Goal: Task Accomplishment & Management: Complete application form

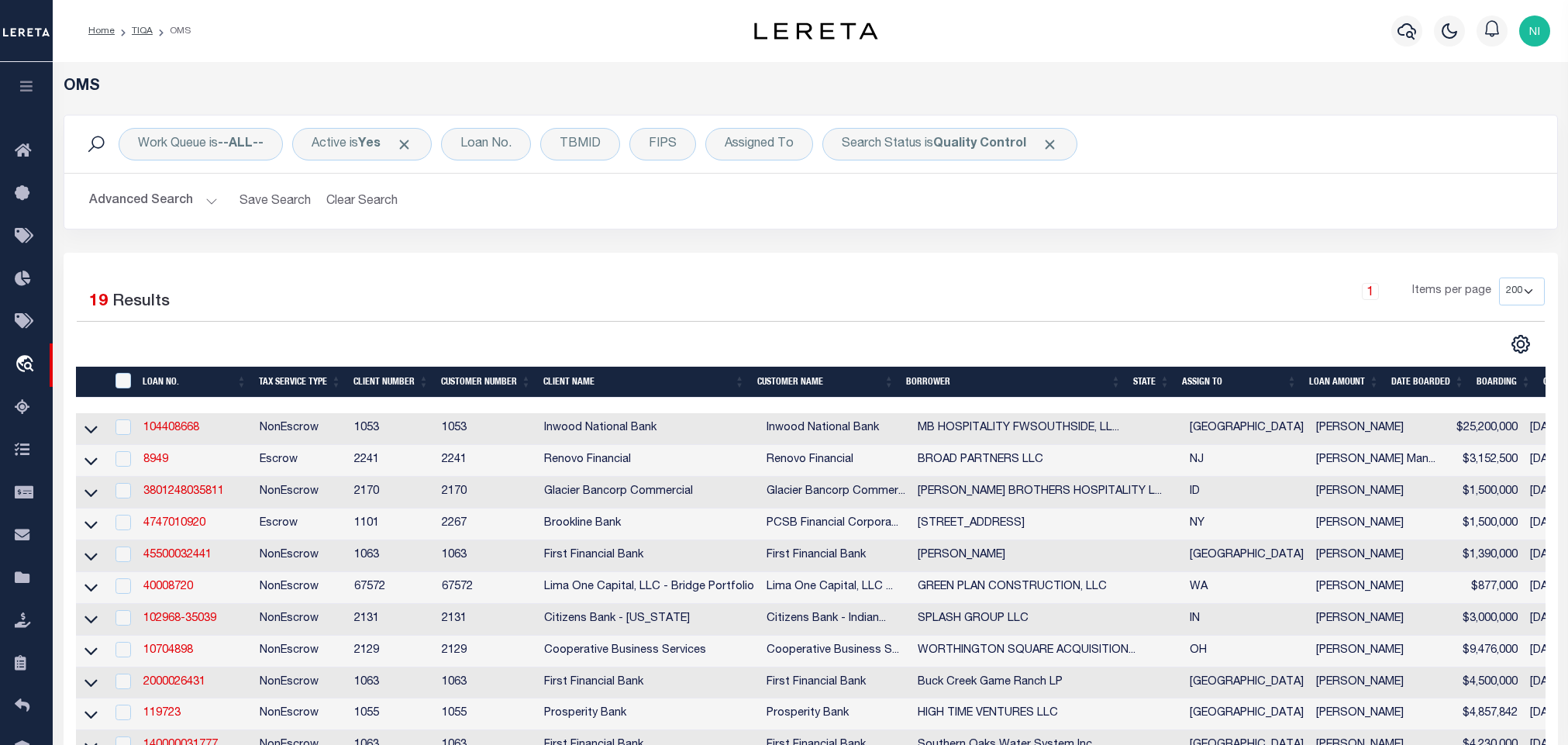
select select "200"
click at [979, 140] on b "Quality Control" at bounding box center [980, 144] width 93 height 12
select select "QC"
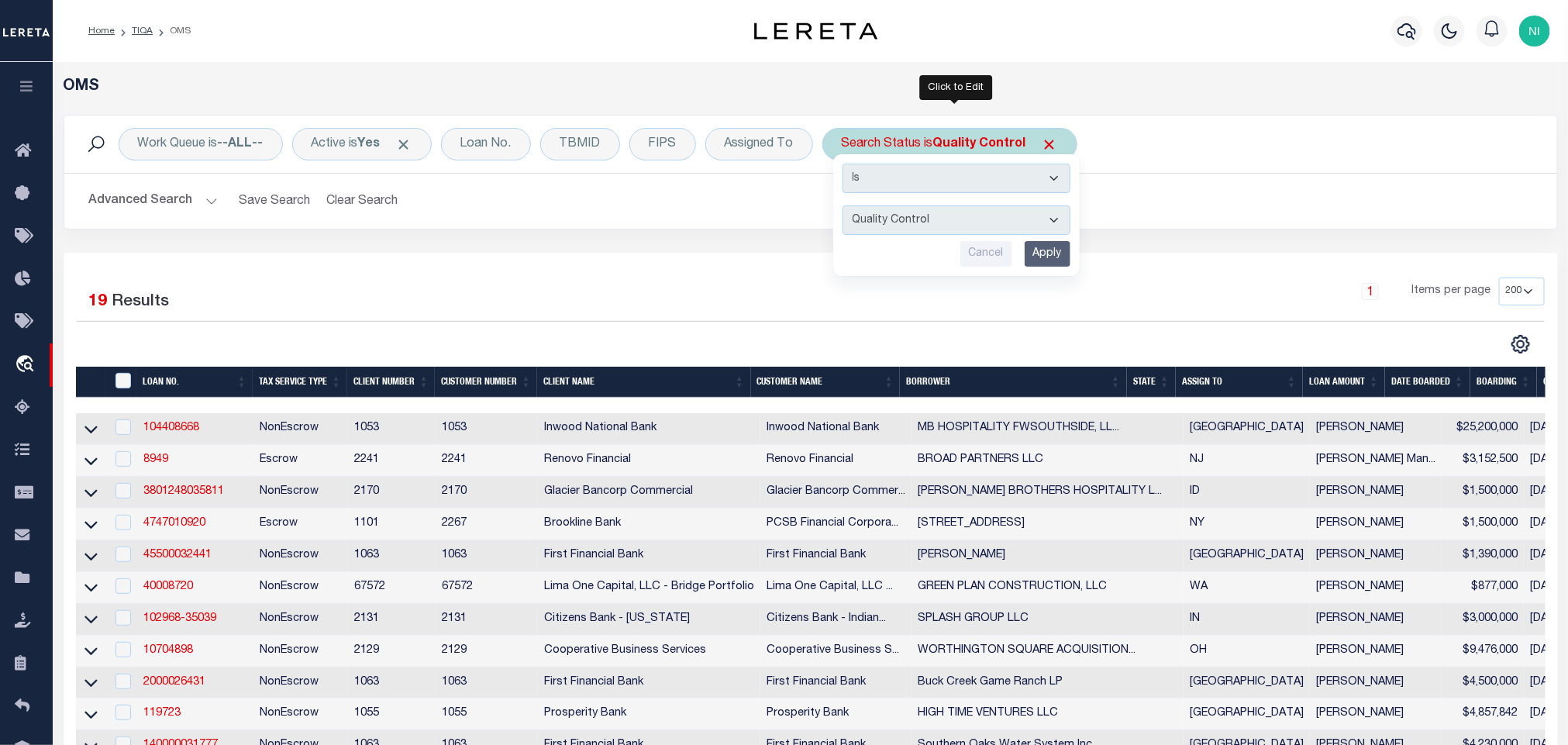
click at [1065, 253] on input "Apply" at bounding box center [1047, 253] width 45 height 26
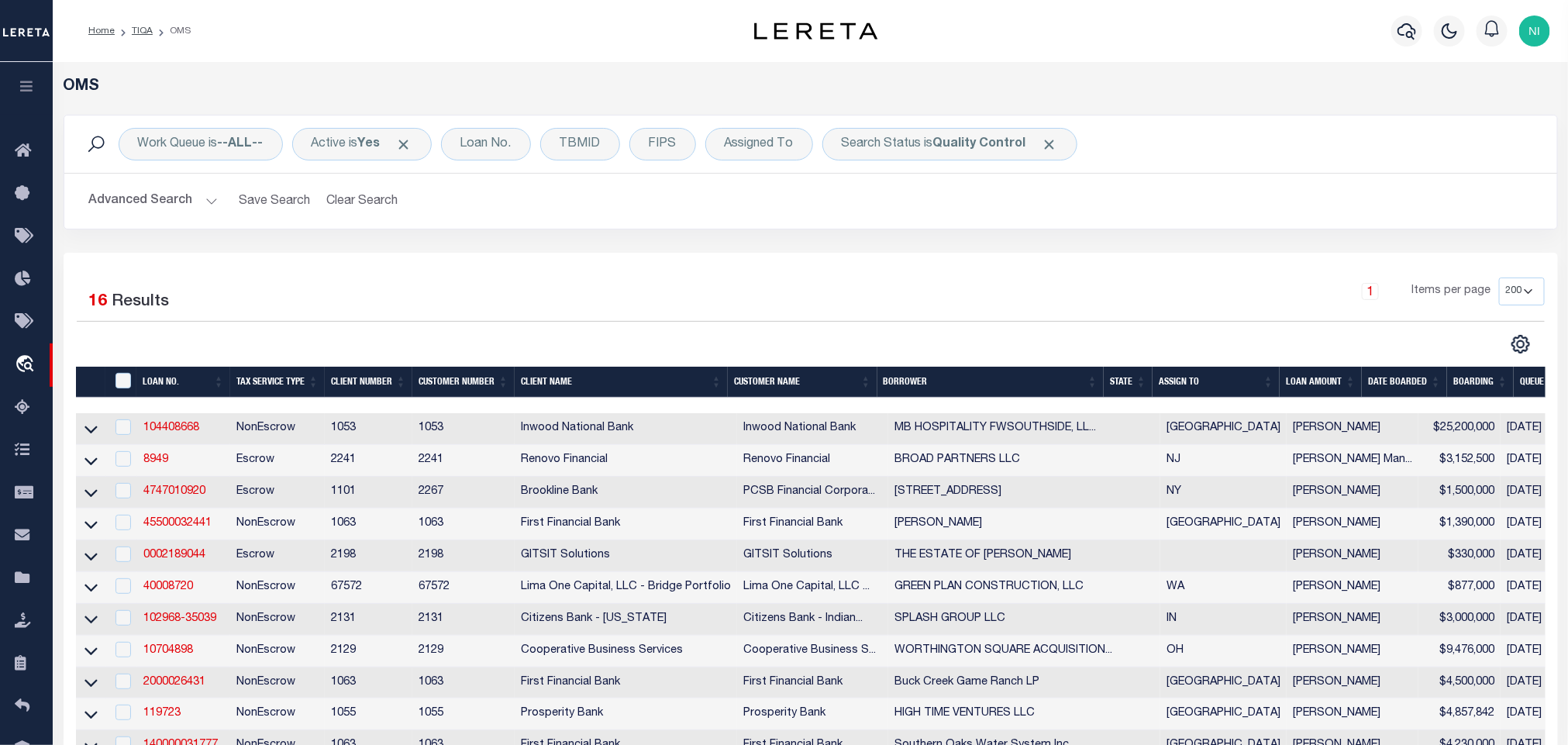
drag, startPoint x: 636, startPoint y: 309, endPoint x: 637, endPoint y: 326, distance: 17.0
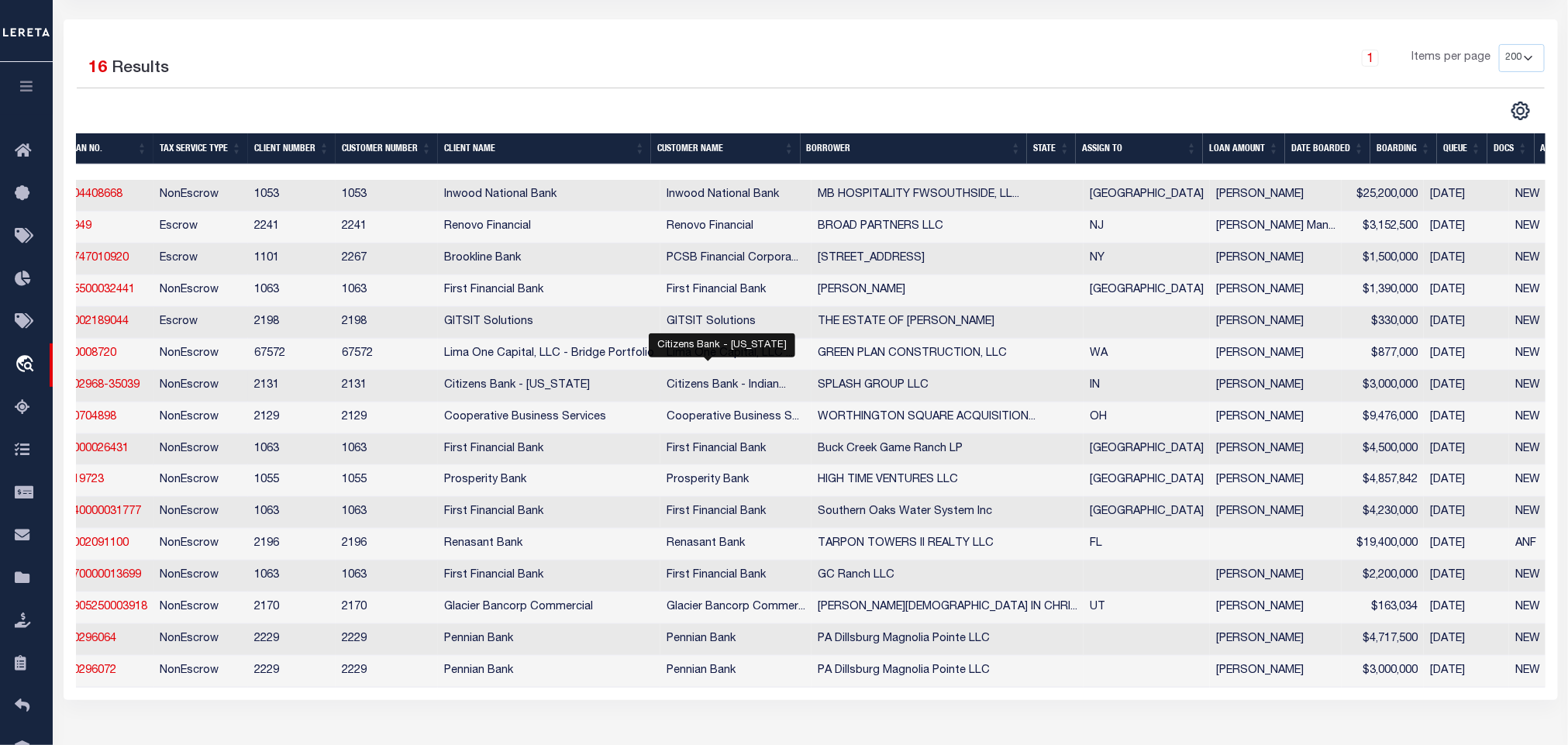
scroll to position [0, 123]
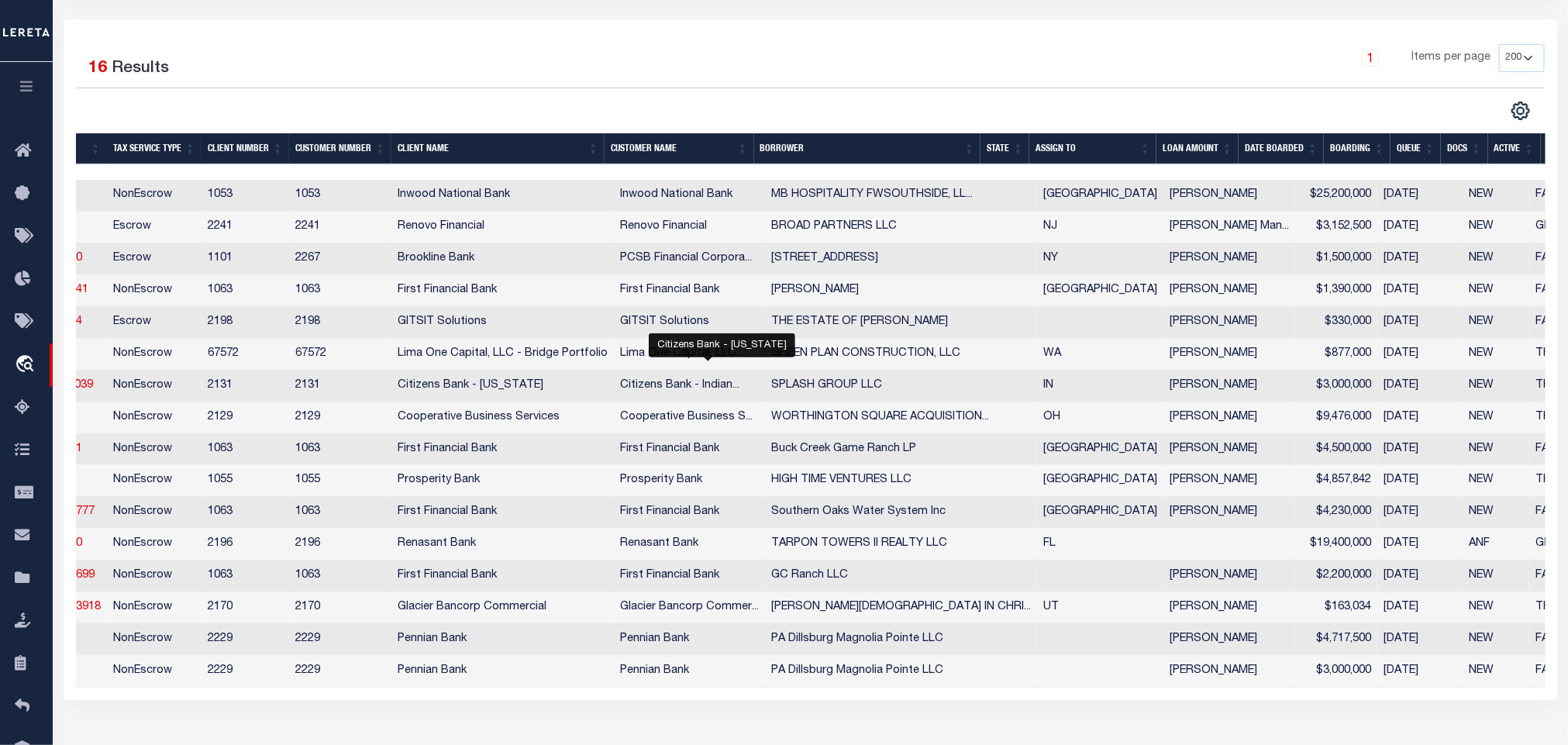
drag, startPoint x: 628, startPoint y: 391, endPoint x: 698, endPoint y: 389, distance: 70.0
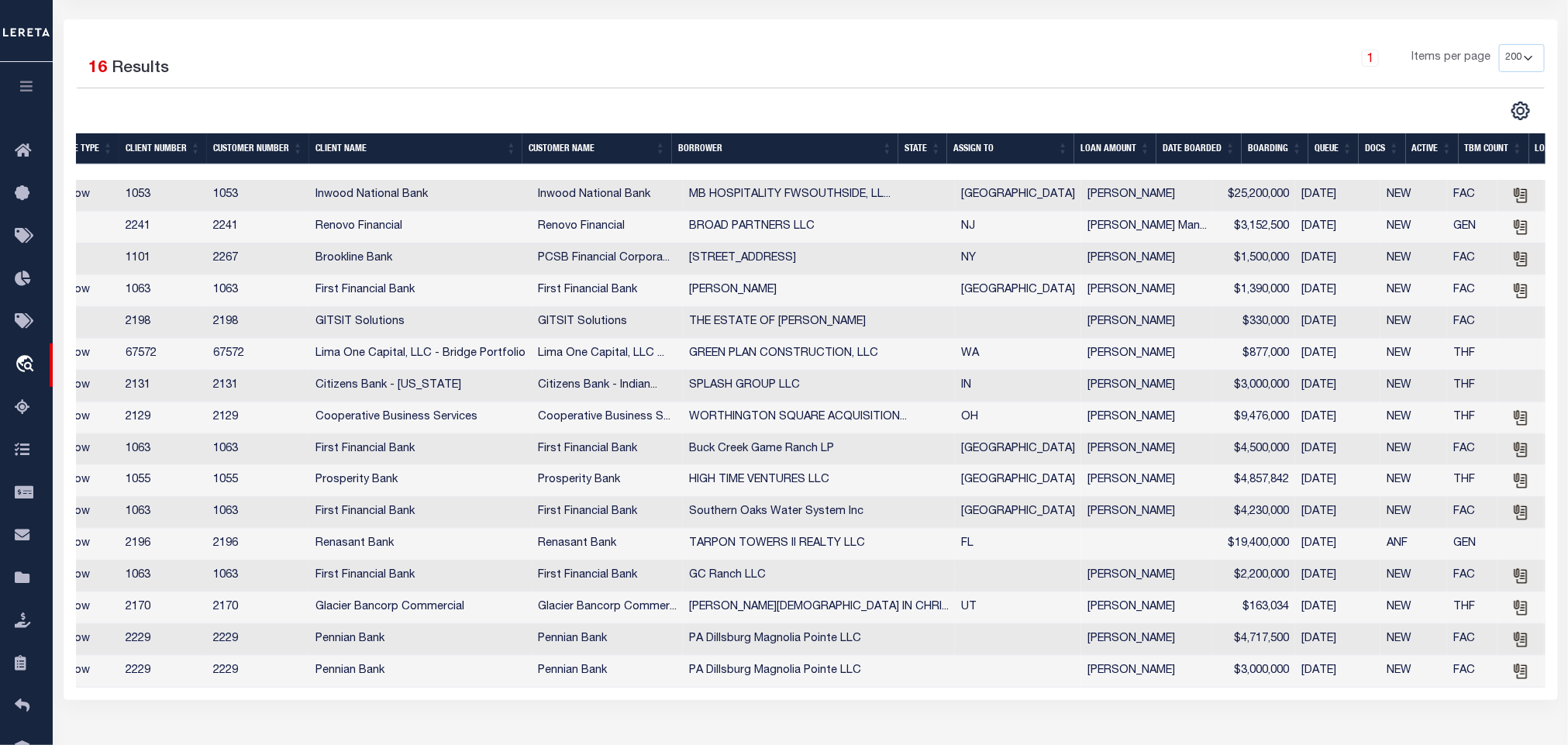
scroll to position [0, 59]
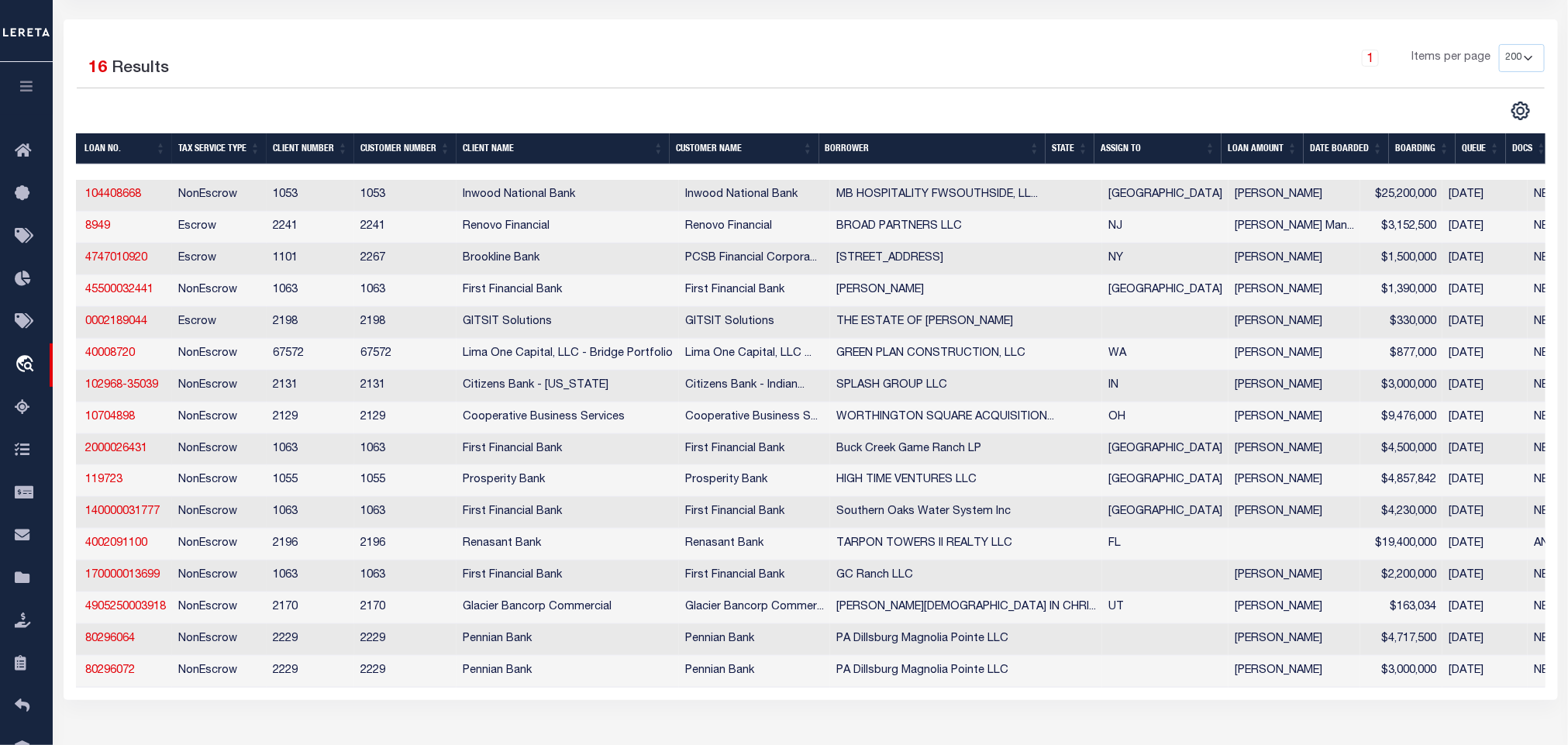
drag, startPoint x: 390, startPoint y: 269, endPoint x: 239, endPoint y: 269, distance: 151.0
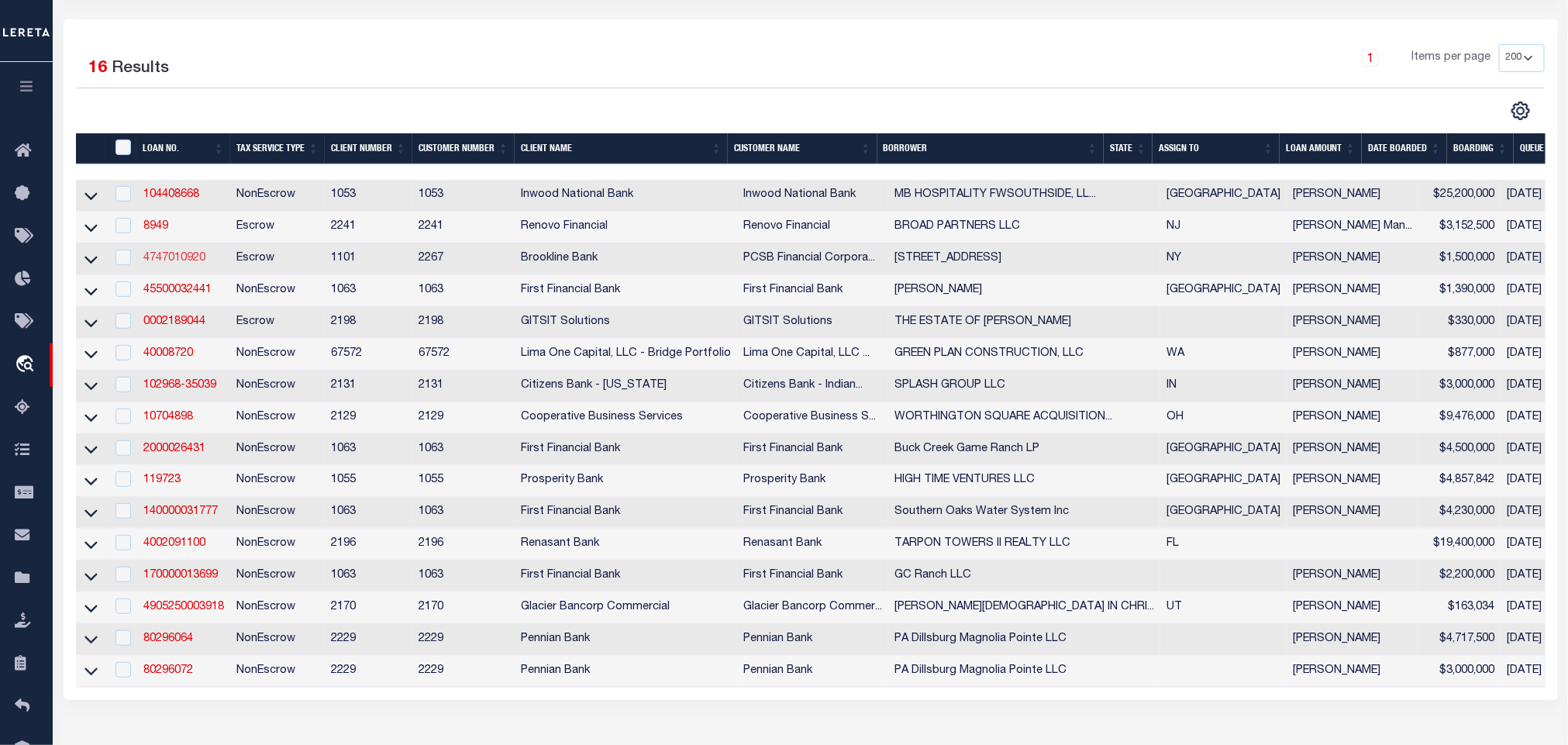
click at [193, 263] on link "4747010920" at bounding box center [175, 257] width 62 height 10
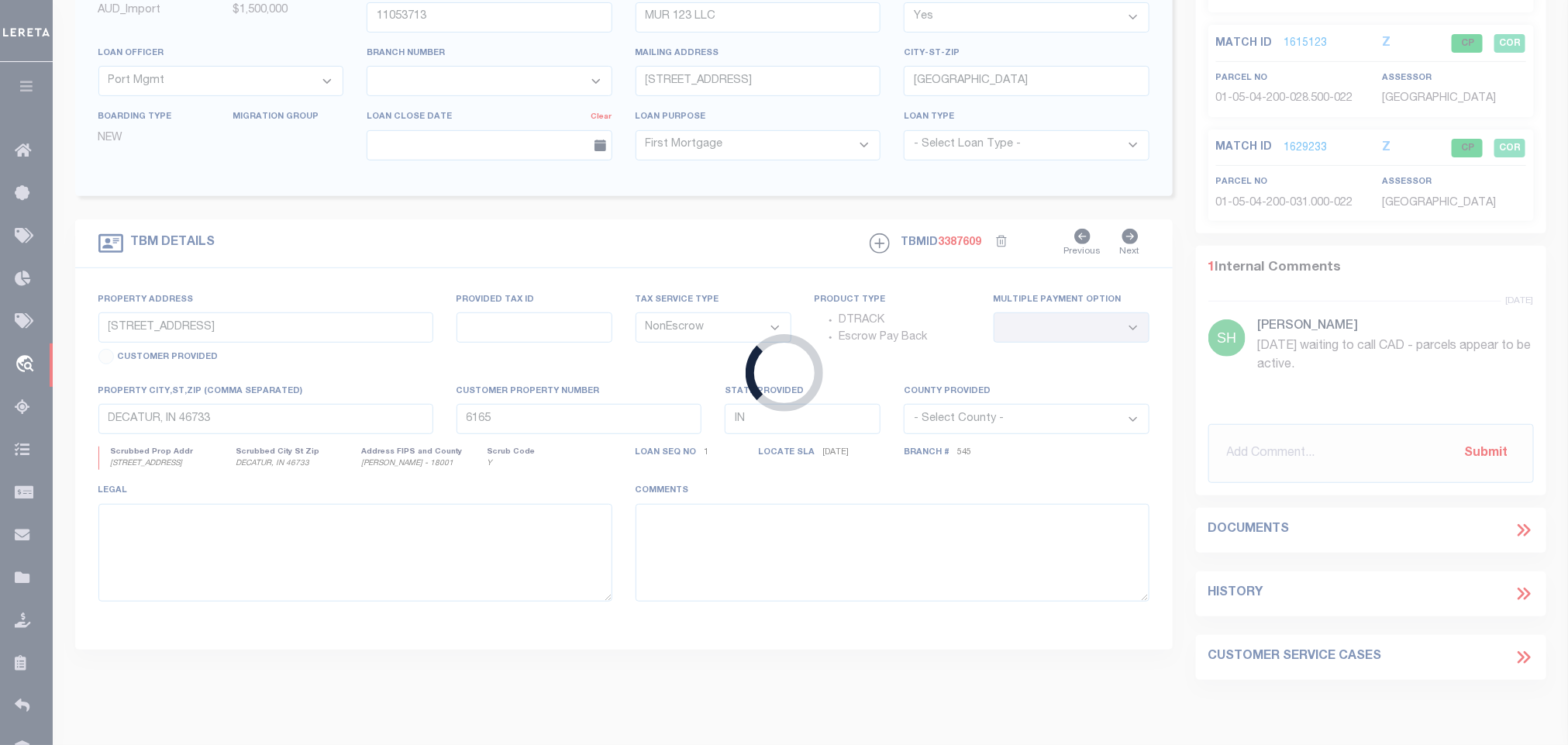
type input "4747010920"
type input "[STREET_ADDRESS]"
select select
select select "Escrow"
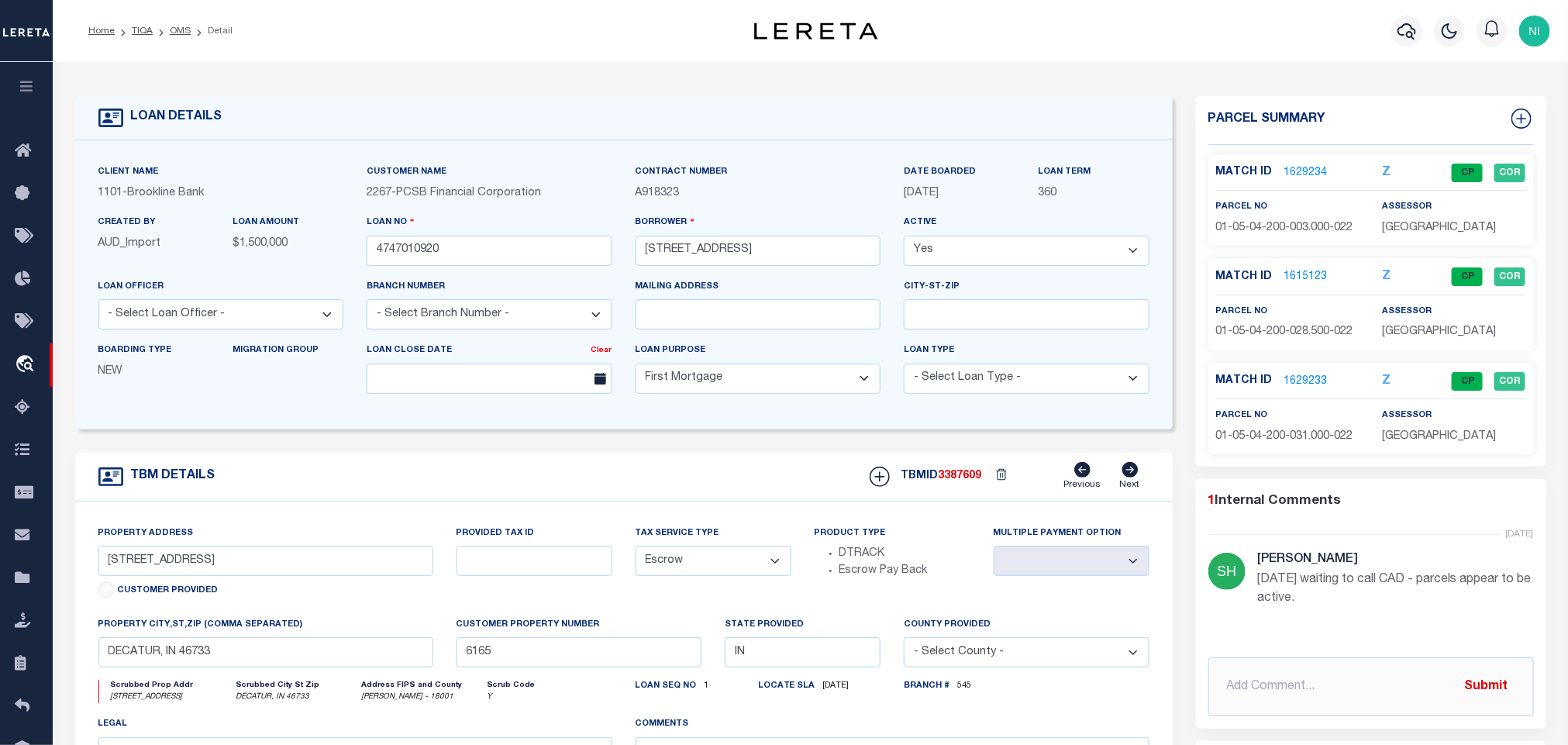
type input "[STREET_ADDRESS]"
type input "PARCEL ID:80.25-2-4"
type input "MOUNT KISCO NY 10549"
type input "17058"
type input "NY"
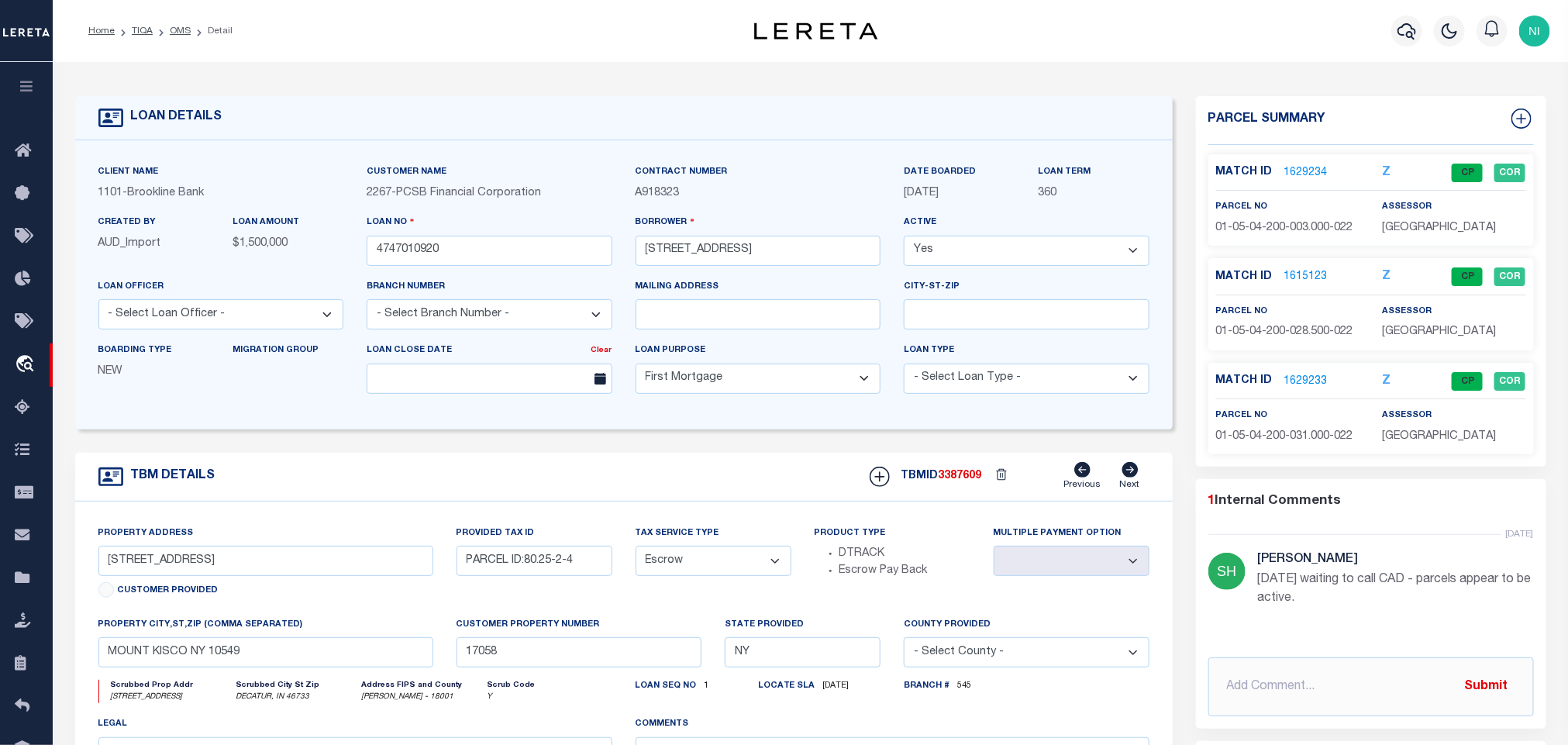
select select
select select "36972"
select select "14740"
select select
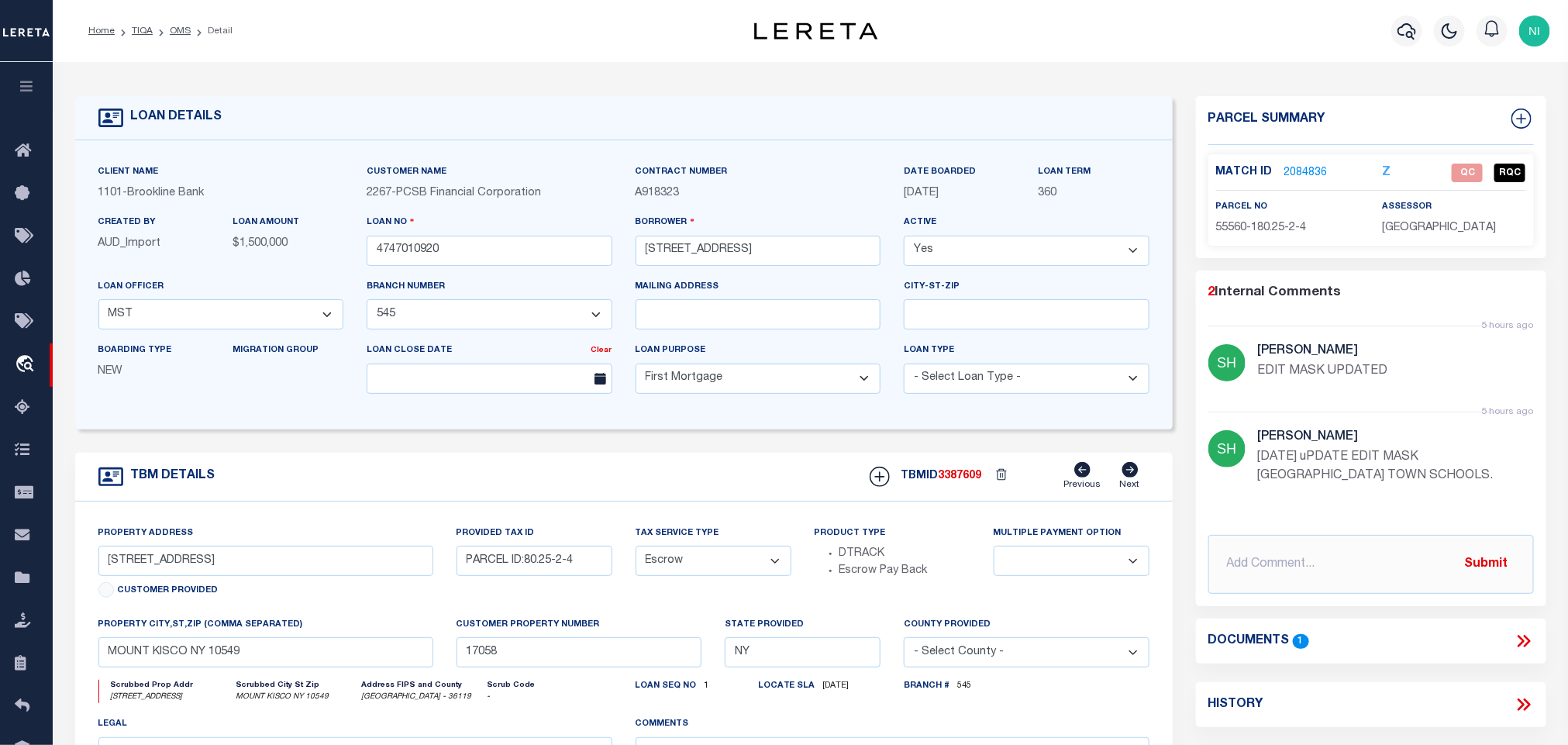
scroll to position [116, 0]
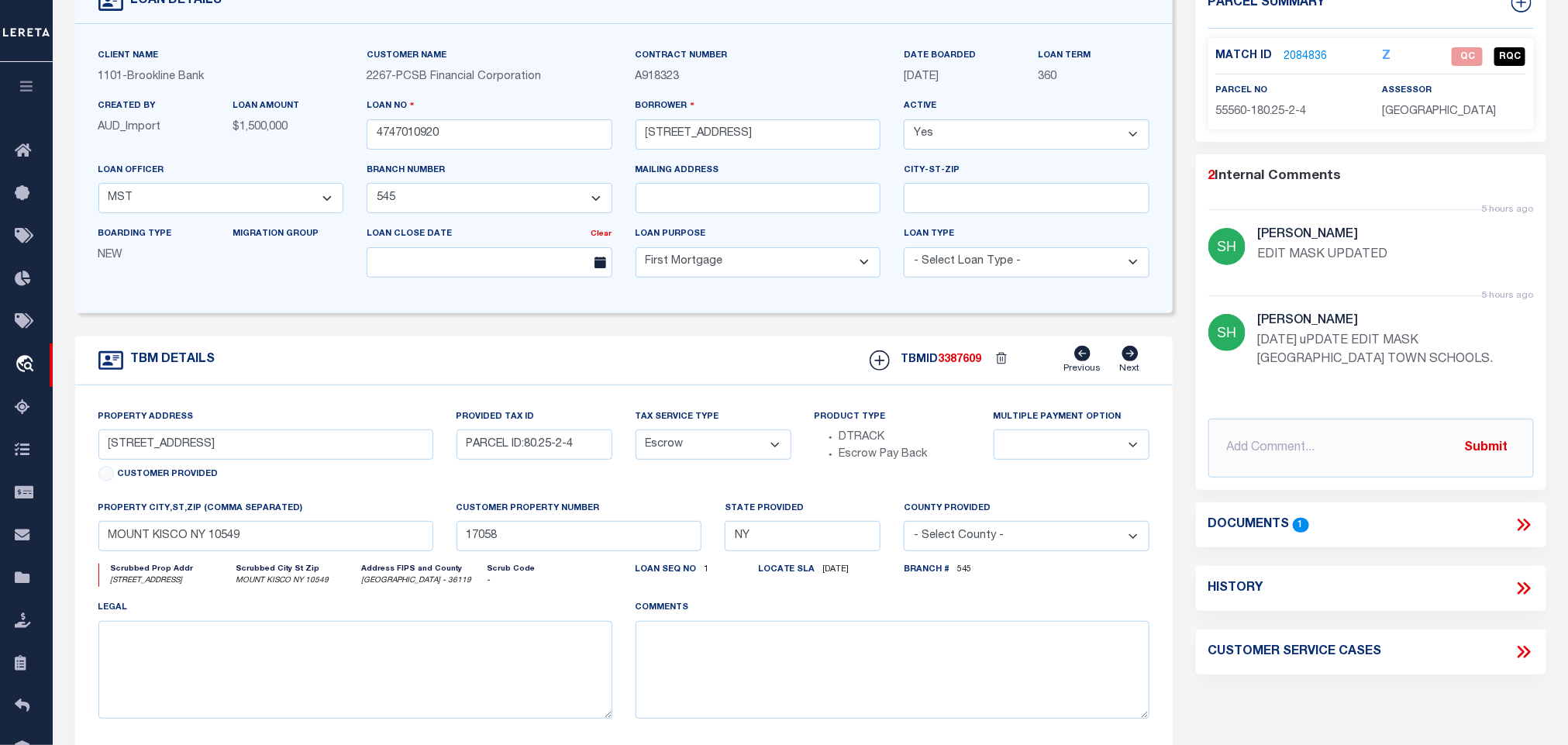
click at [1519, 517] on icon at bounding box center [1524, 525] width 20 height 20
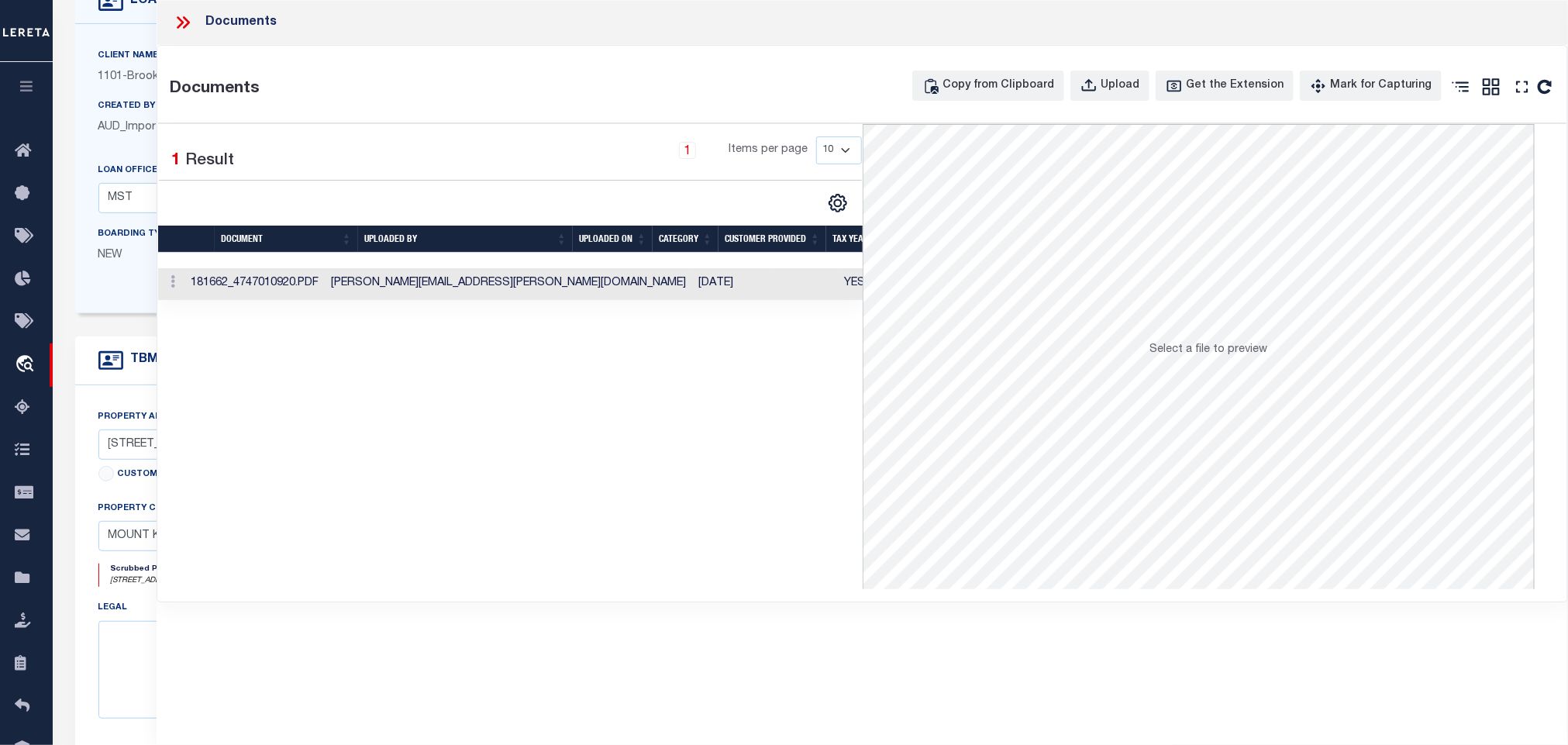
click at [692, 289] on td "[DATE]" at bounding box center [732, 285] width 79 height 32
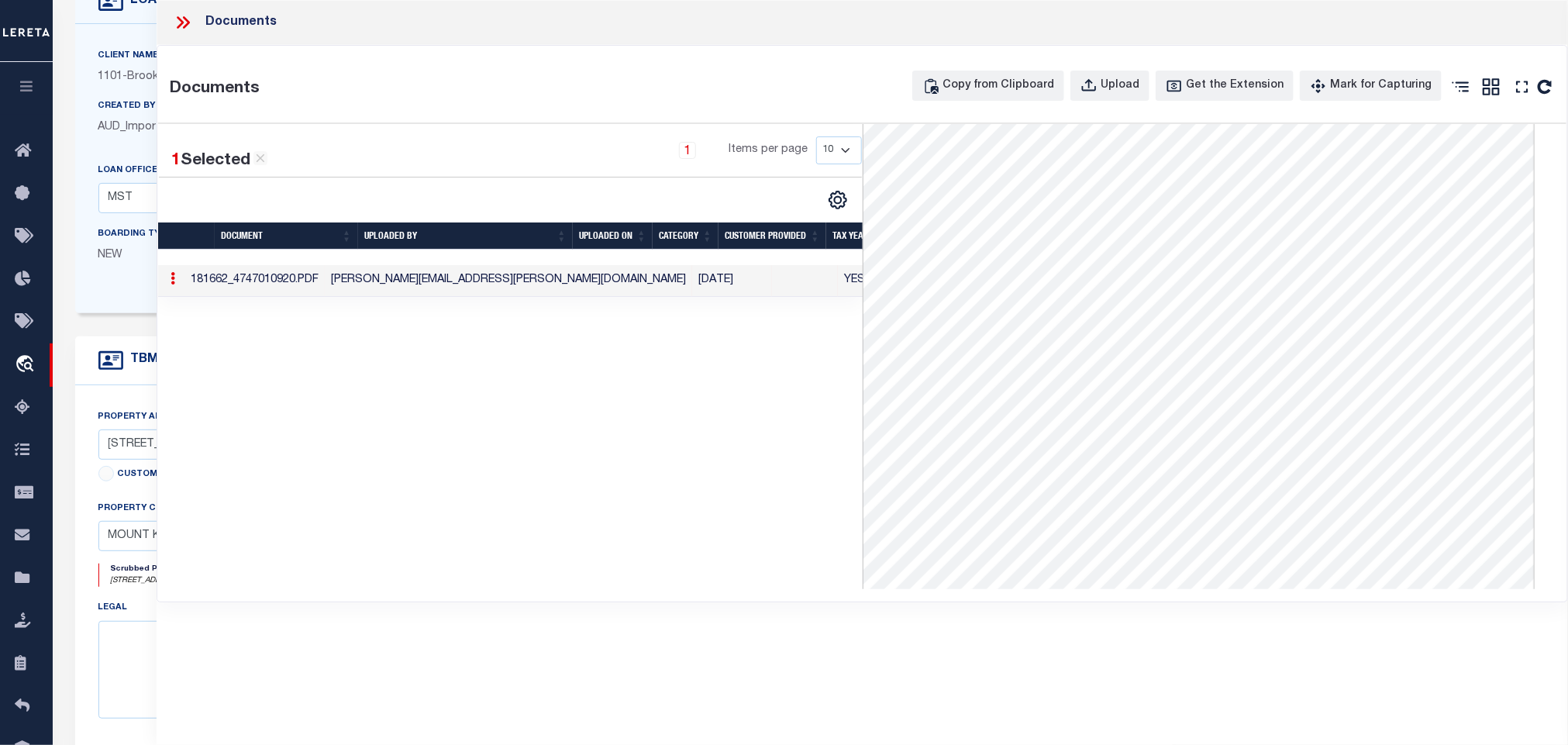
click at [181, 21] on icon at bounding box center [181, 22] width 7 height 12
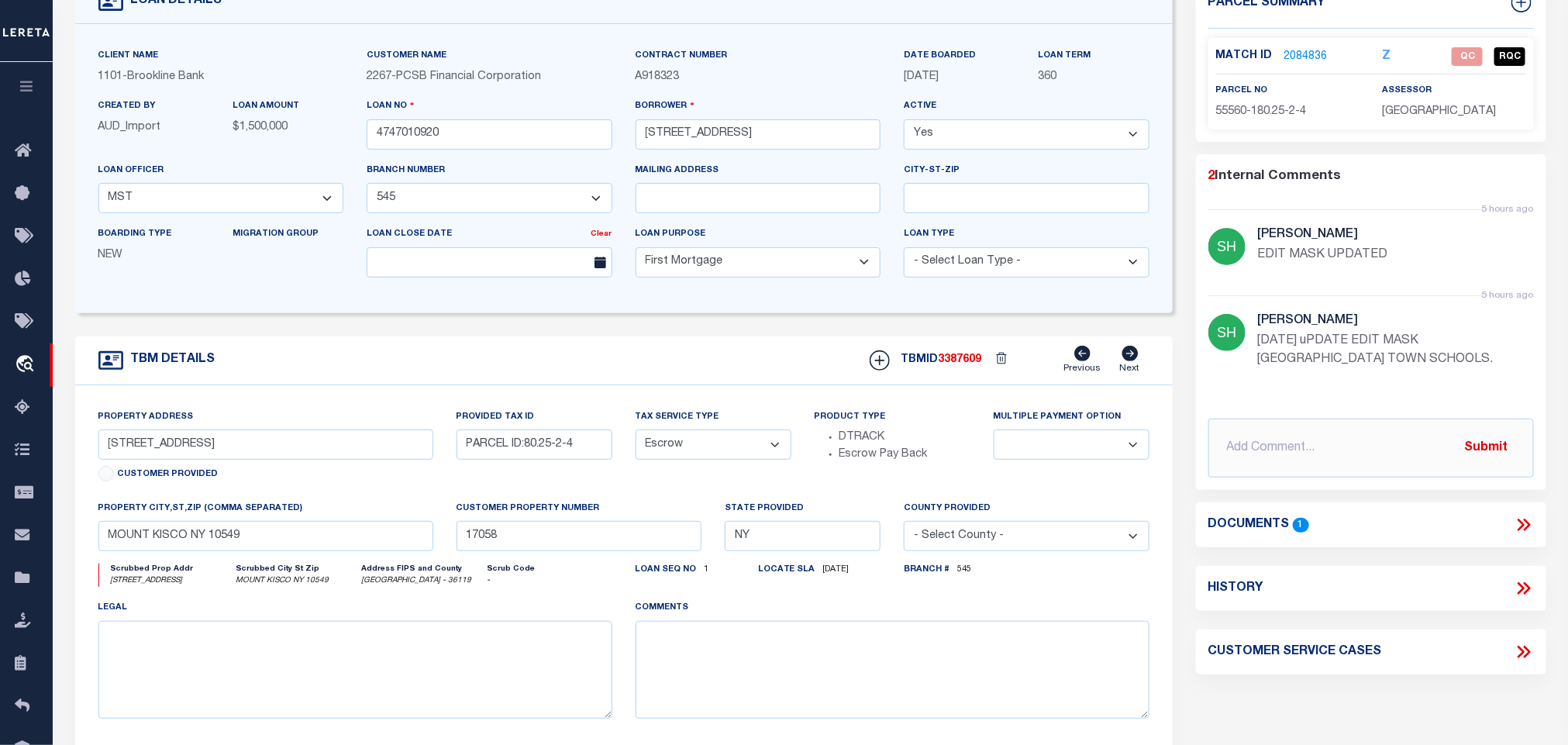
click at [1305, 59] on link "2084836" at bounding box center [1306, 57] width 43 height 16
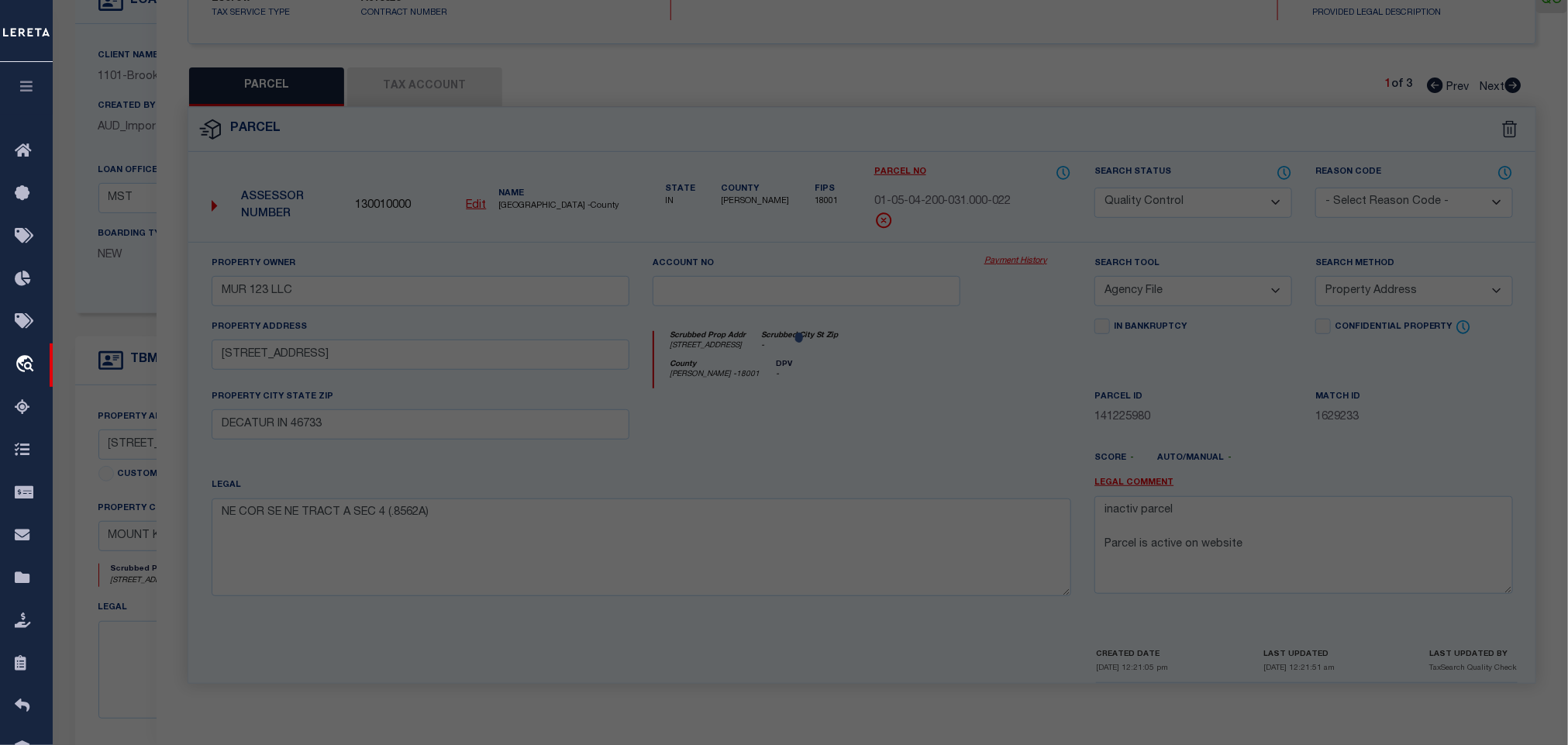
select select "AS"
select select
checkbox input "false"
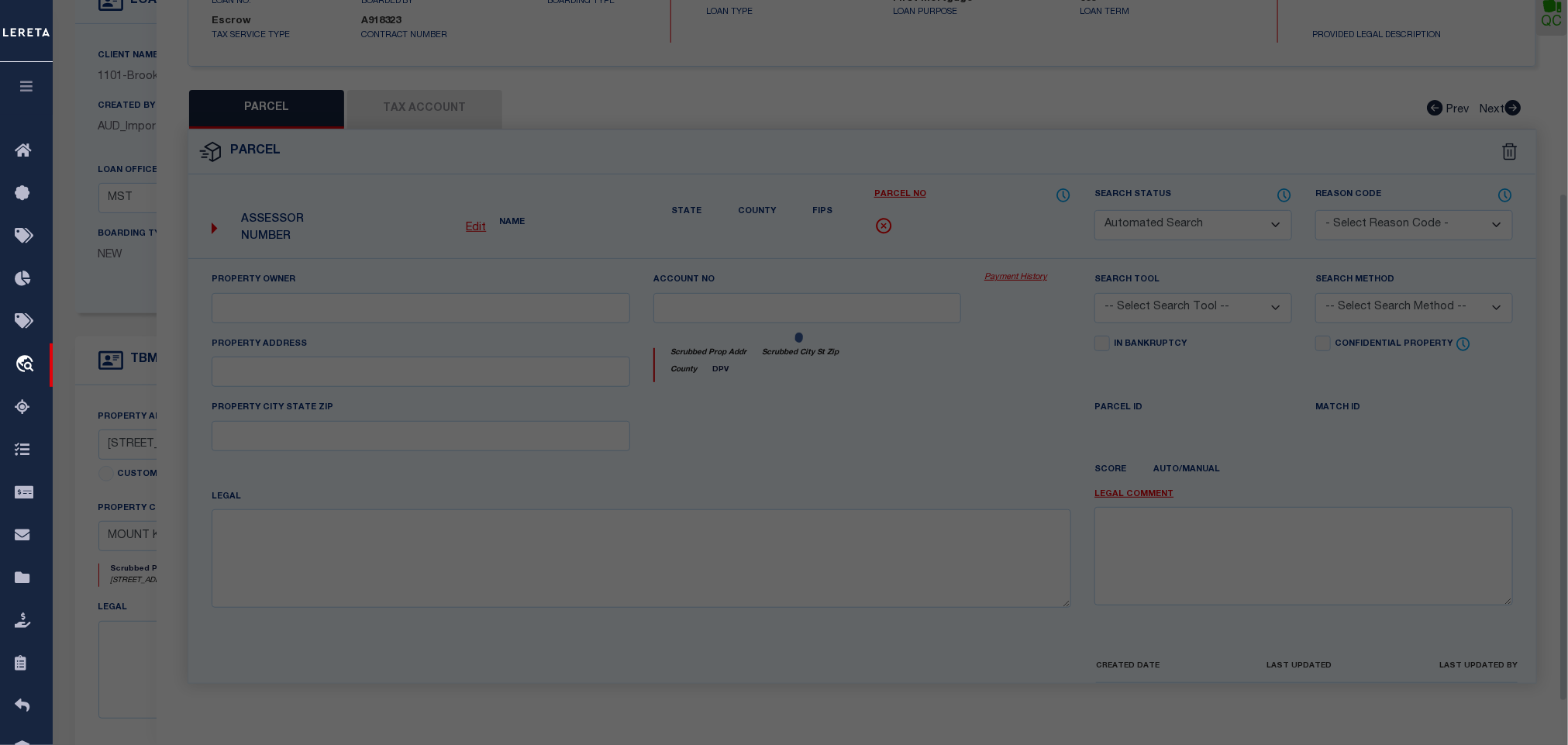
select select "QC"
select select "099"
type input "[PERSON_NAME] ASSOCIATES LLC"
select select "AGW"
select select "LEG"
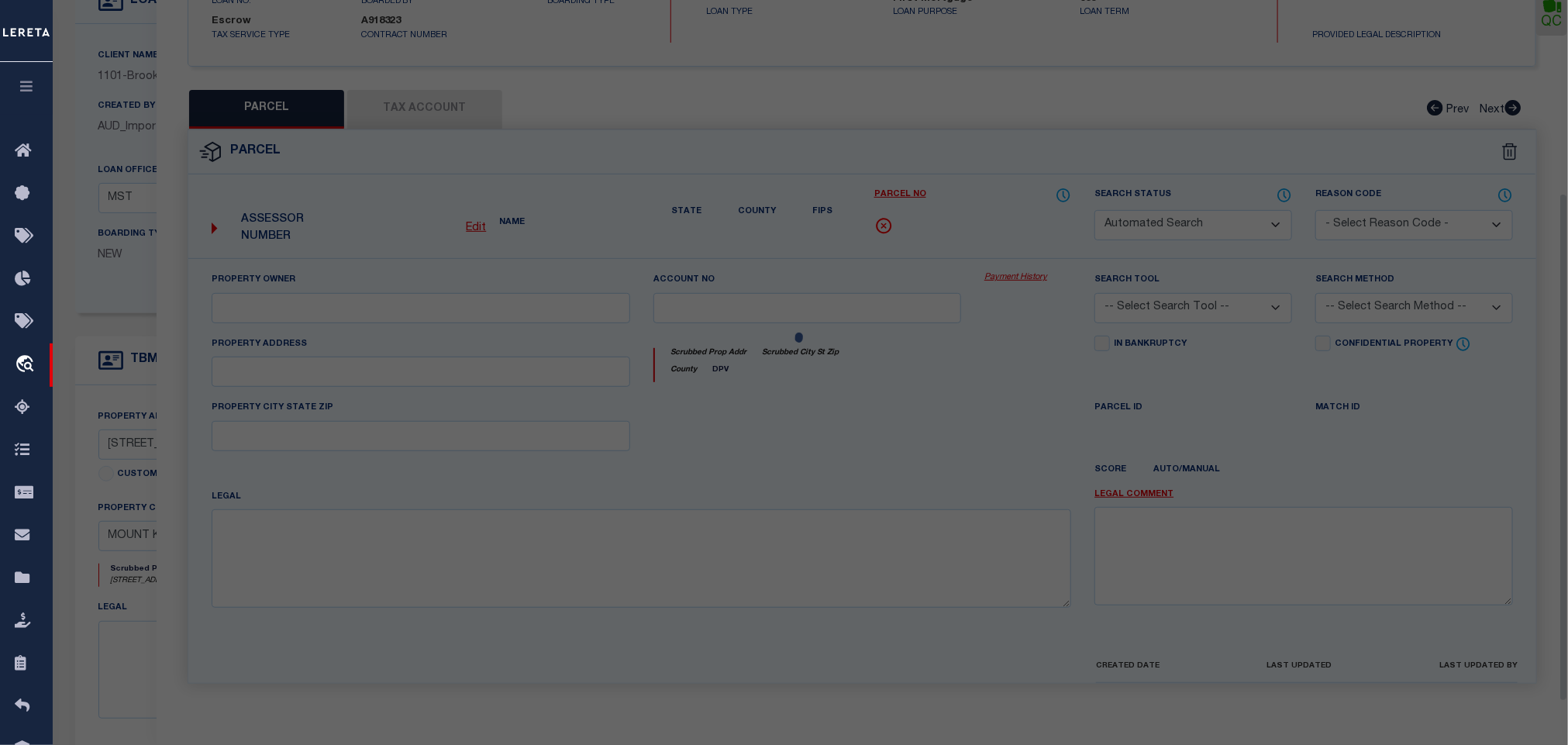
type input "[STREET_ADDRESS]"
type input "[GEOGRAPHIC_DATA] [GEOGRAPHIC_DATA]"
type textarea "LOT:4.000 BLK:2 SEC:80.25 DIST:555601 CITY/[GEOGRAPHIC_DATA]/TWP:MT KISCO"
type textarea "EDIT MASK UPDATED"
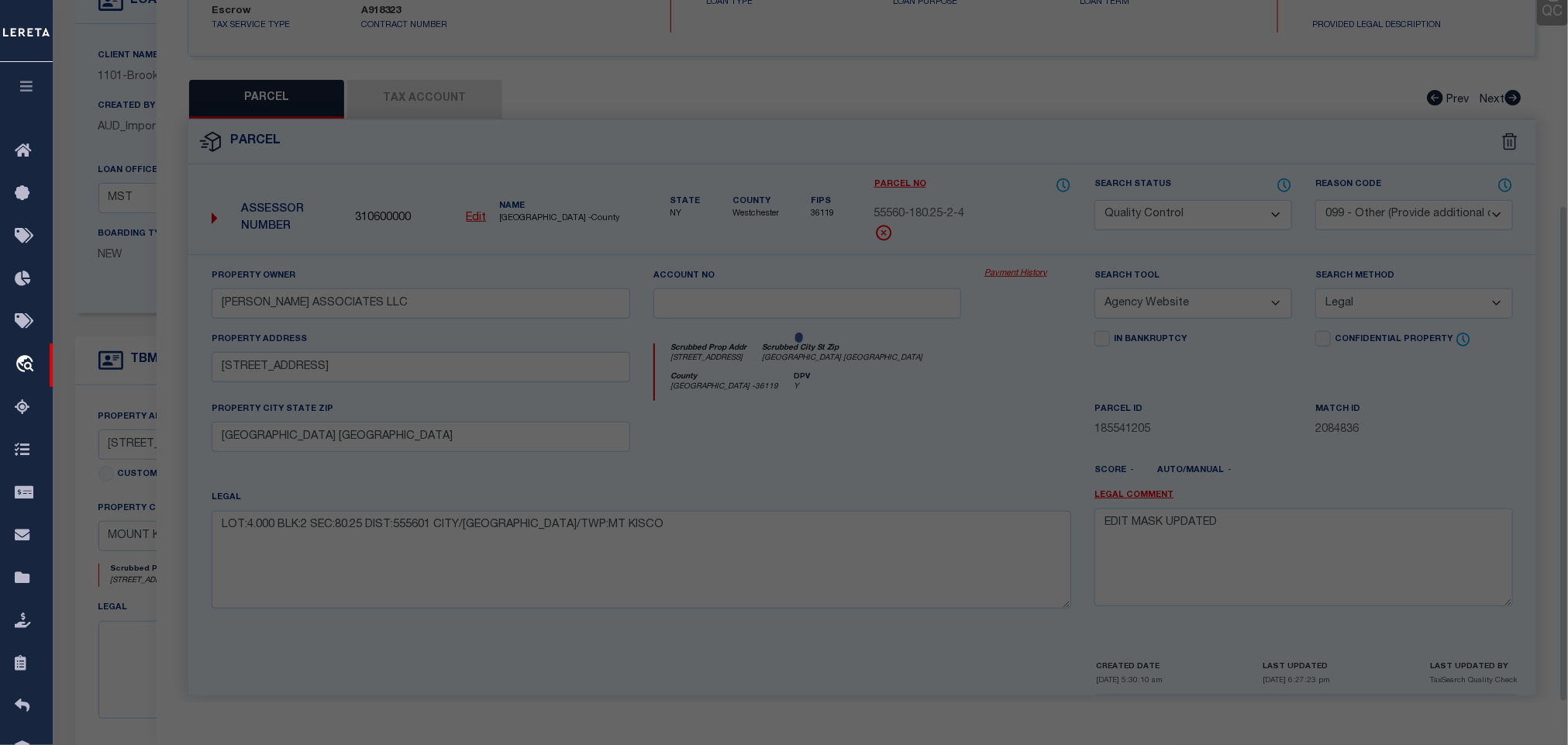
scroll to position [289, 0]
